Goal: Navigation & Orientation: Find specific page/section

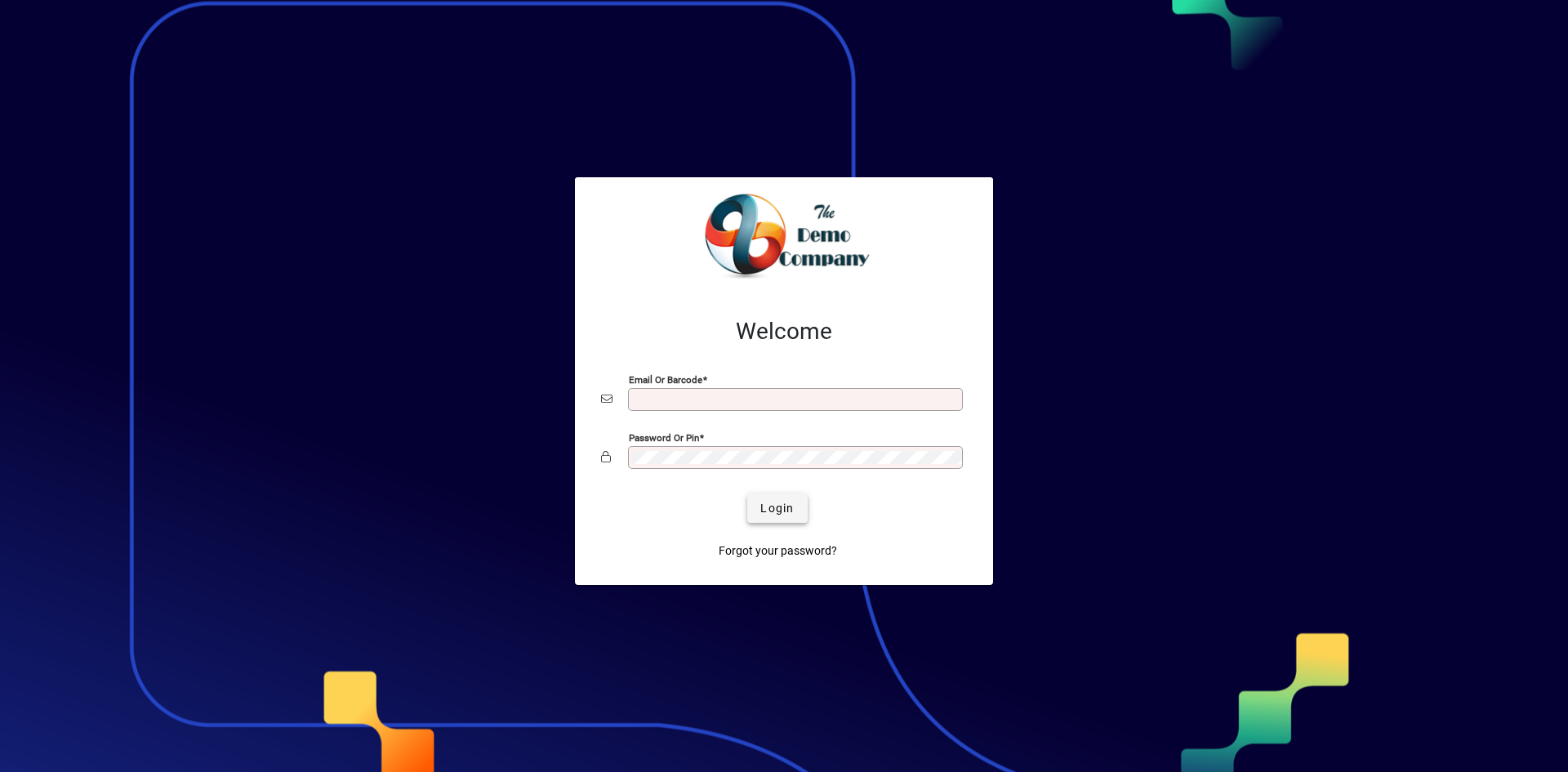
type input "**********"
click at [796, 510] on span "submit" at bounding box center [777, 508] width 60 height 39
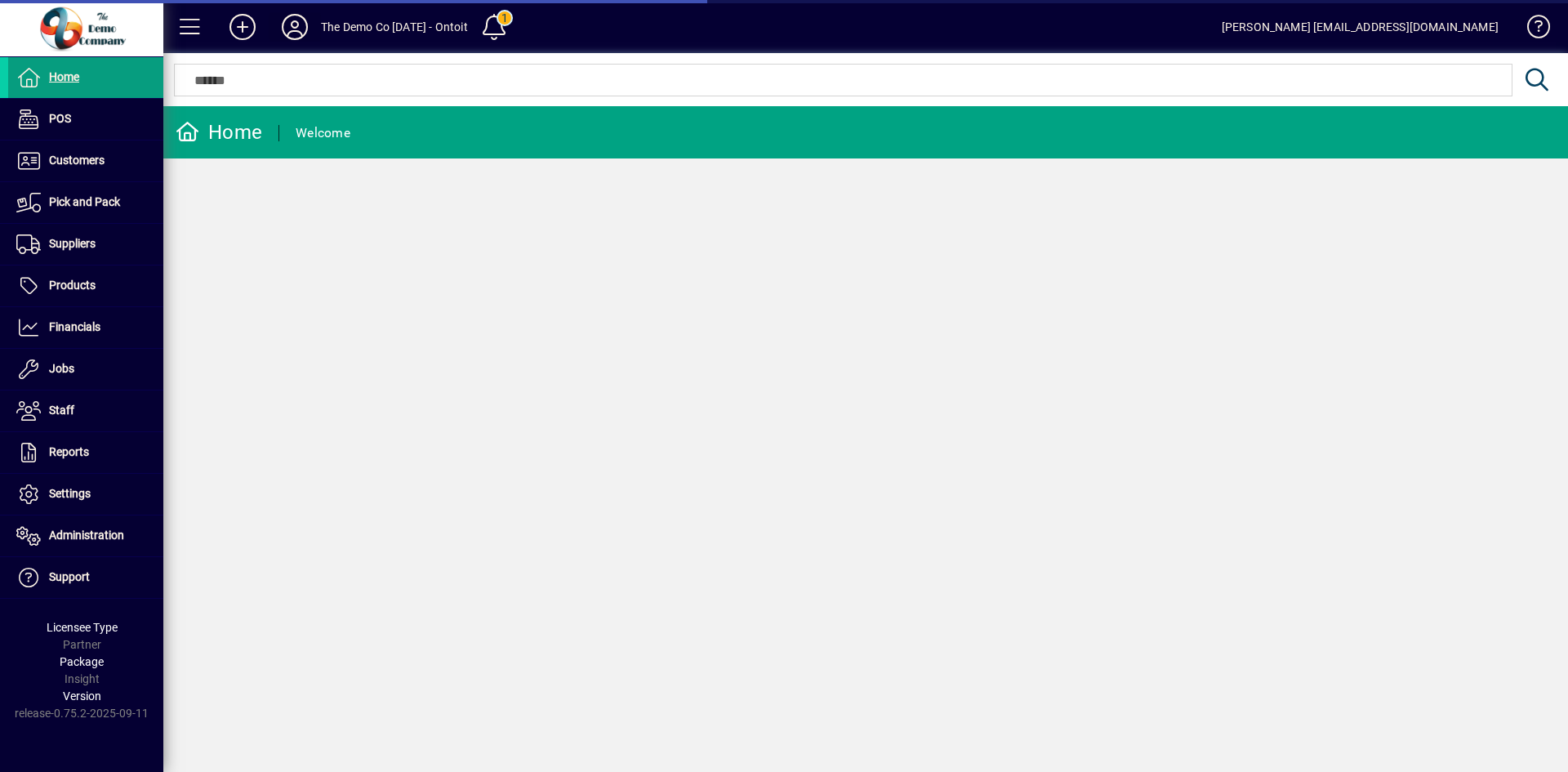
click at [291, 26] on icon at bounding box center [294, 27] width 33 height 26
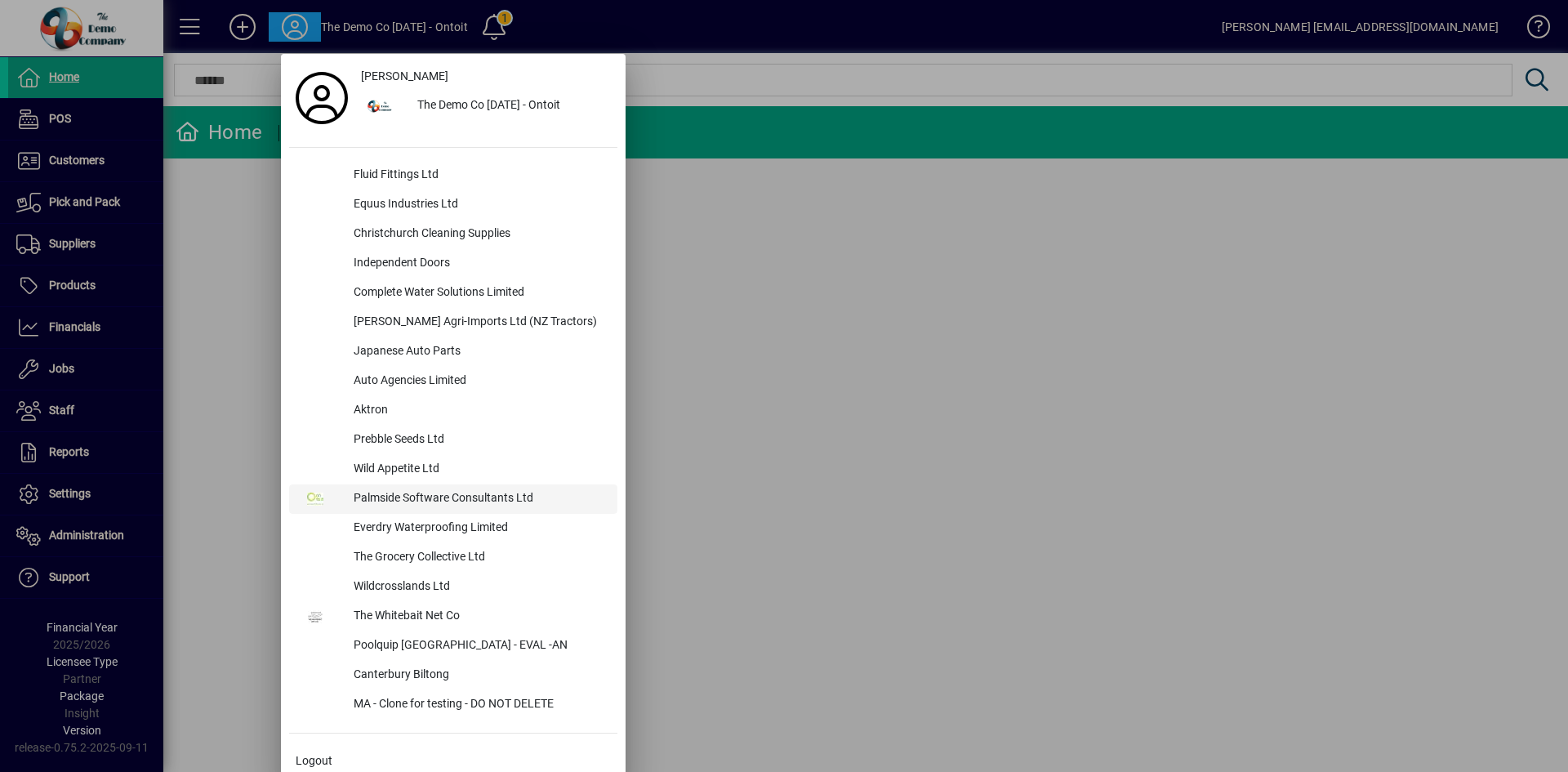
click at [487, 494] on div "Palmside Software Consultants Ltd" at bounding box center [479, 499] width 277 height 30
